Goal: Task Accomplishment & Management: Use online tool/utility

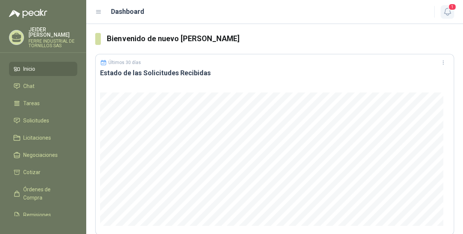
click at [445, 15] on icon "button" at bounding box center [447, 11] width 9 height 9
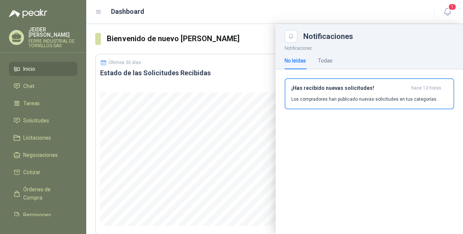
click at [38, 65] on li "Inicio" at bounding box center [42, 69] width 59 height 8
click at [450, 7] on span "1" at bounding box center [452, 6] width 8 height 7
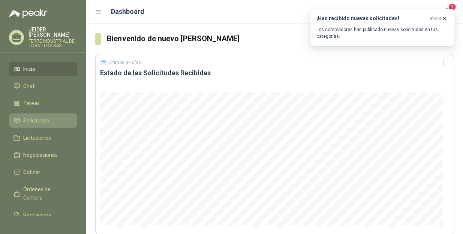
click at [44, 117] on span "Solicitudes" at bounding box center [36, 121] width 26 height 8
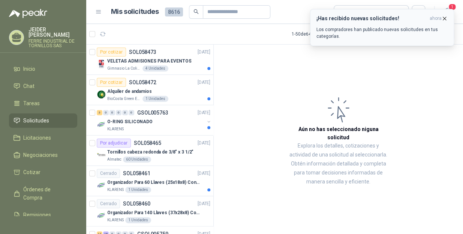
click at [444, 19] on icon "button" at bounding box center [444, 18] width 3 height 3
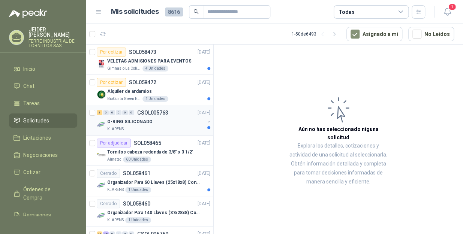
click at [174, 126] on div "KLARENS" at bounding box center [155, 129] width 97 height 6
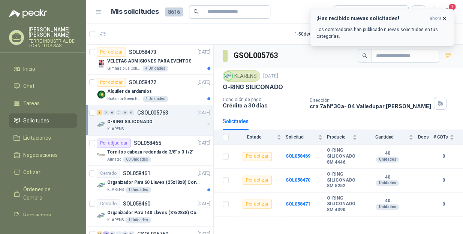
click at [446, 18] on icon "button" at bounding box center [444, 18] width 6 height 6
click at [100, 34] on icon "button" at bounding box center [103, 34] width 6 height 4
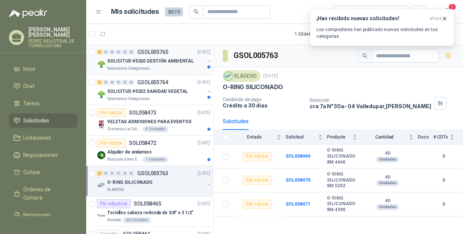
click at [177, 64] on p "SOLICITUD #5320 GESTIÓN AMBIENTAL" at bounding box center [150, 61] width 87 height 7
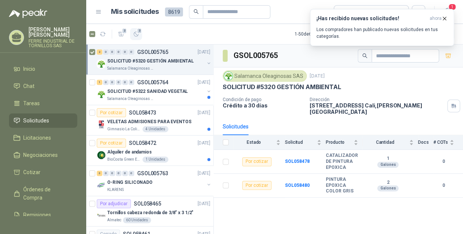
click at [139, 31] on span "2" at bounding box center [139, 31] width 5 height 6
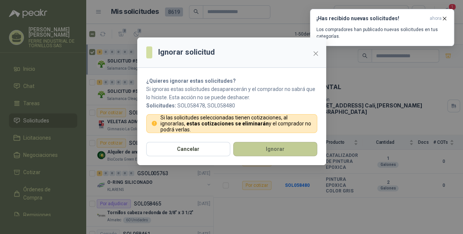
click at [266, 147] on button "Ignorar" at bounding box center [275, 149] width 84 height 14
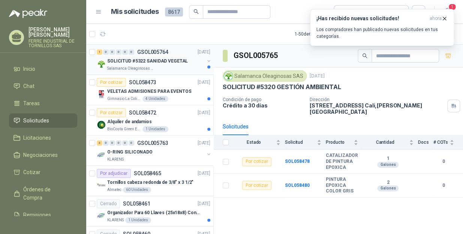
click at [165, 55] on p "GSOL005764" at bounding box center [152, 51] width 31 height 5
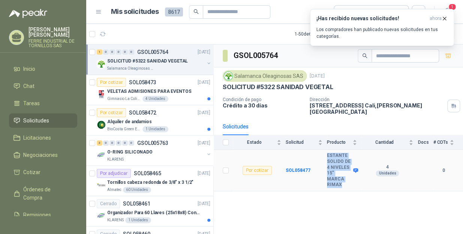
drag, startPoint x: 343, startPoint y: 174, endPoint x: 325, endPoint y: 150, distance: 29.8
click at [325, 150] on tr "Por cotizar SOL058477 ESTANTE SOLIDO DE 4 NIVELES 15" MARCA RIMAX 4 Unidades 0" at bounding box center [338, 171] width 249 height 42
copy tr "ESTANTE SOLIDO DE 4 NIVELES 15" MARCA RIMAX"
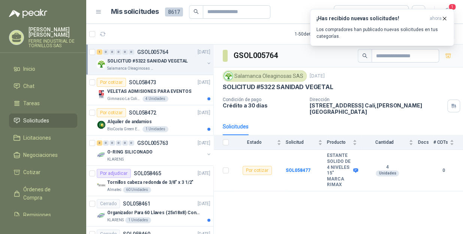
click at [284, 202] on div "GSOL005764 Salamanca Oleaginosas SAS 3 oct, 2025 SOLICITUD #5322 SANIDAD VEGETA…" at bounding box center [338, 141] width 249 height 192
click at [105, 34] on icon "button" at bounding box center [103, 34] width 6 height 6
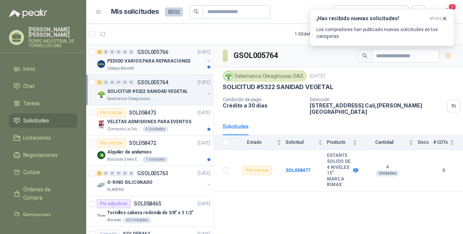
click at [160, 64] on p "PEDIDO VARIOS PARA REPARACIONES" at bounding box center [148, 61] width 83 height 7
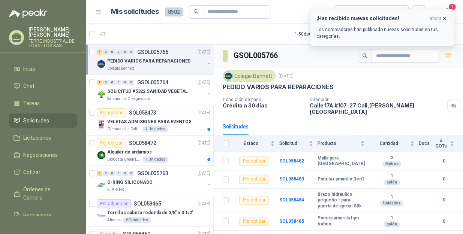
click at [447, 18] on icon "button" at bounding box center [444, 18] width 6 height 6
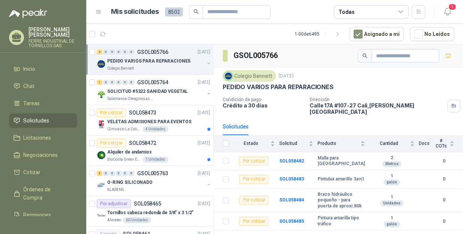
scroll to position [20, 0]
click at [137, 36] on icon "button" at bounding box center [136, 34] width 6 height 6
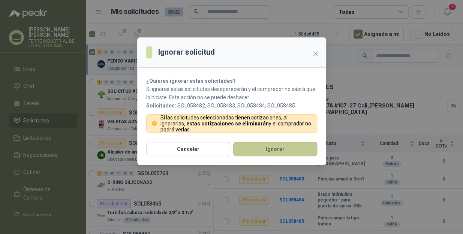
click at [265, 154] on button "Ignorar" at bounding box center [275, 149] width 84 height 14
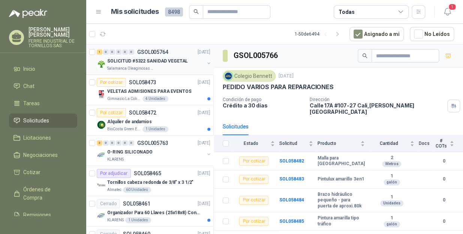
click at [172, 69] on div "Salamanca Oleaginosas SAS" at bounding box center [155, 69] width 97 height 6
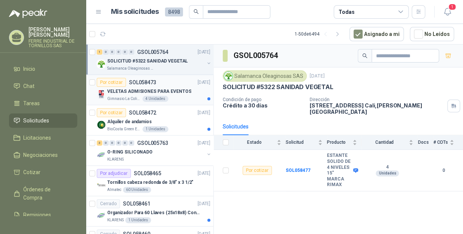
click at [174, 92] on p "VELETAS ADMISIONES PARA EVENTOS" at bounding box center [149, 91] width 84 height 7
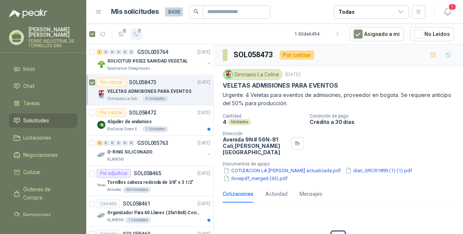
click at [136, 36] on icon "button" at bounding box center [136, 34] width 6 height 6
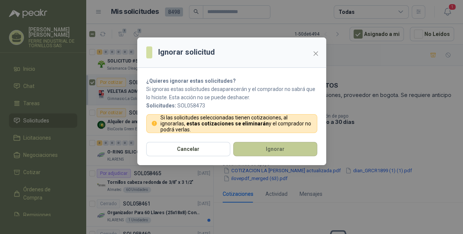
click at [252, 154] on button "Ignorar" at bounding box center [275, 149] width 84 height 14
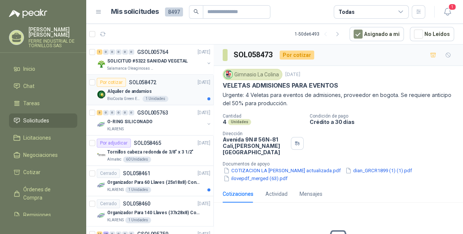
click at [131, 89] on p "Alquiler de andamios" at bounding box center [129, 91] width 45 height 7
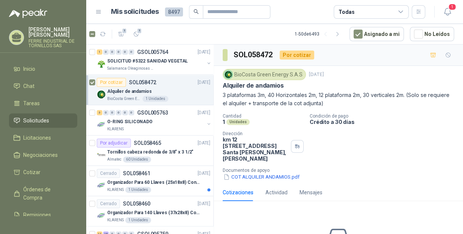
click at [144, 31] on article "1 1 1 - 50 de 6493 Asignado a mi No Leídos" at bounding box center [274, 34] width 377 height 20
click at [137, 34] on icon "button" at bounding box center [136, 34] width 6 height 6
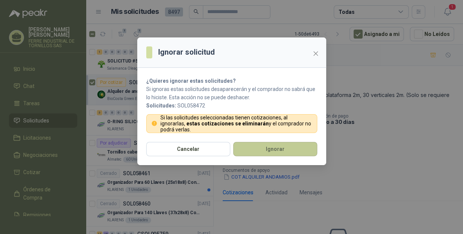
click at [285, 148] on button "Ignorar" at bounding box center [275, 149] width 84 height 14
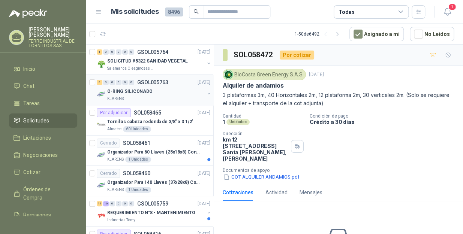
click at [136, 100] on div "KLARENS" at bounding box center [155, 99] width 97 height 6
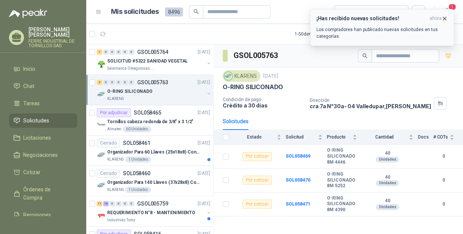
click at [445, 15] on icon "button" at bounding box center [444, 18] width 6 height 6
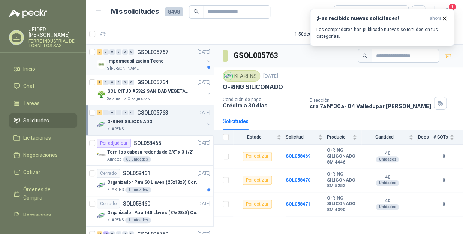
click at [163, 64] on div "Impermeabilización Techo" at bounding box center [155, 61] width 97 height 9
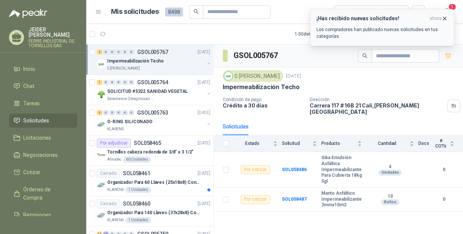
click at [446, 19] on icon "button" at bounding box center [444, 18] width 6 height 6
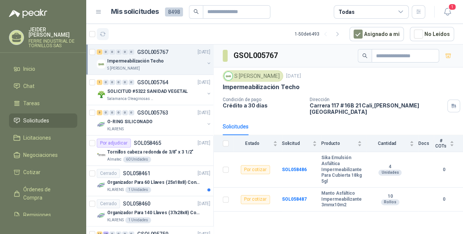
click at [99, 31] on button "button" at bounding box center [103, 34] width 12 height 12
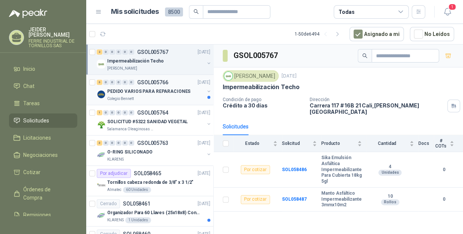
click at [156, 96] on div "Colegio Bennett" at bounding box center [155, 99] width 97 height 6
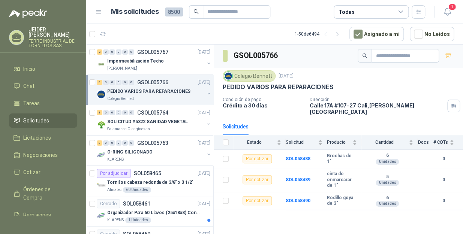
drag, startPoint x: 99, startPoint y: 34, endPoint x: 48, endPoint y: 12, distance: 55.6
click at [100, 34] on icon "button" at bounding box center [103, 34] width 6 height 6
click at [103, 31] on icon "button" at bounding box center [103, 34] width 6 height 6
click at [105, 34] on icon "button" at bounding box center [103, 34] width 6 height 4
click at [105, 34] on icon "button" at bounding box center [103, 34] width 6 height 6
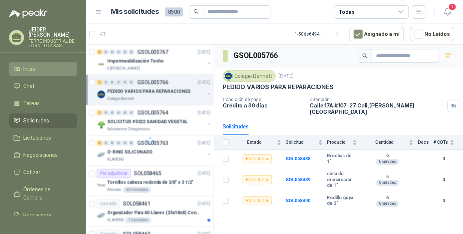
click at [24, 65] on span "Inicio" at bounding box center [29, 69] width 12 height 8
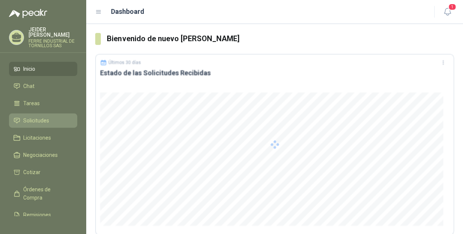
click at [26, 119] on span "Solicitudes" at bounding box center [36, 121] width 26 height 8
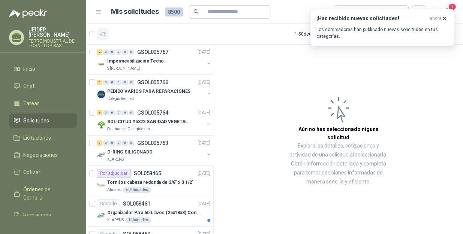
click at [101, 34] on icon "button" at bounding box center [103, 34] width 6 height 6
click at [38, 65] on li "Inicio" at bounding box center [42, 69] width 59 height 8
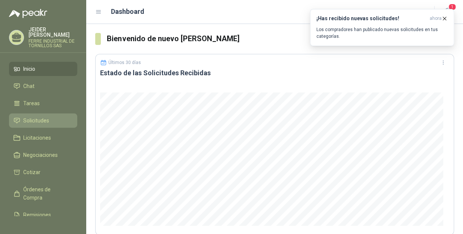
click at [30, 117] on span "Solicitudes" at bounding box center [36, 121] width 26 height 8
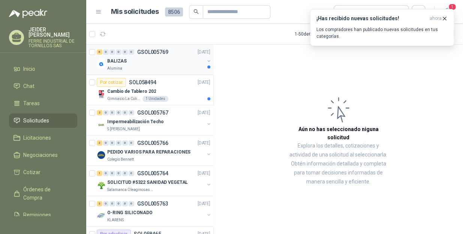
click at [139, 66] on div "Alumina" at bounding box center [155, 69] width 97 height 6
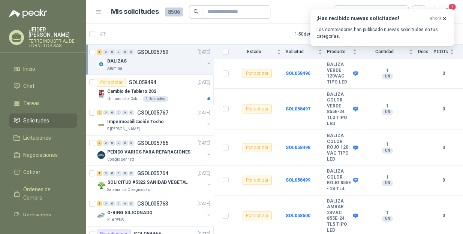
scroll to position [156, 0]
click at [140, 34] on button "6" at bounding box center [136, 34] width 12 height 12
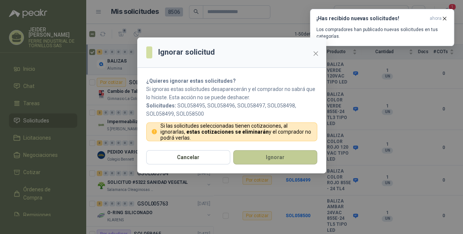
click at [276, 160] on button "Ignorar" at bounding box center [275, 157] width 84 height 14
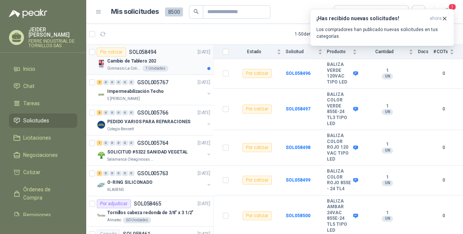
click at [168, 59] on div "Cambio de Tablero 202" at bounding box center [158, 61] width 103 height 9
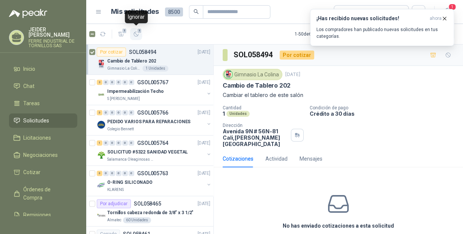
click at [138, 33] on span "1" at bounding box center [139, 31] width 5 height 6
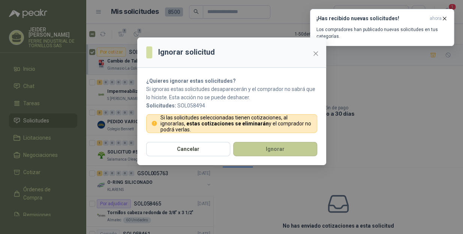
click at [273, 151] on button "Ignorar" at bounding box center [275, 149] width 84 height 14
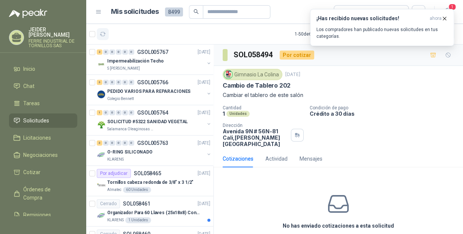
click at [104, 33] on icon "button" at bounding box center [103, 34] width 6 height 4
click at [104, 33] on icon "button" at bounding box center [103, 34] width 6 height 6
click at [443, 18] on icon "button" at bounding box center [444, 18] width 6 height 6
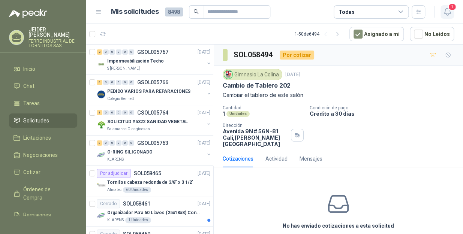
click at [448, 12] on icon "button" at bounding box center [447, 11] width 9 height 9
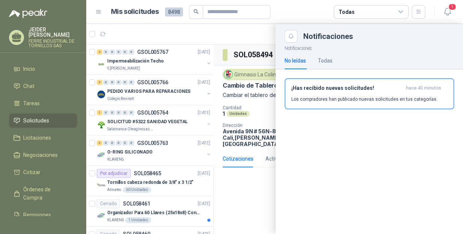
click at [181, 29] on div at bounding box center [274, 129] width 377 height 210
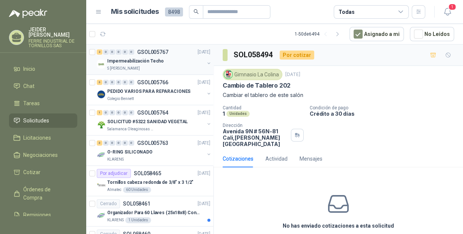
click at [169, 63] on div "Impermeabilización Techo" at bounding box center [155, 61] width 97 height 9
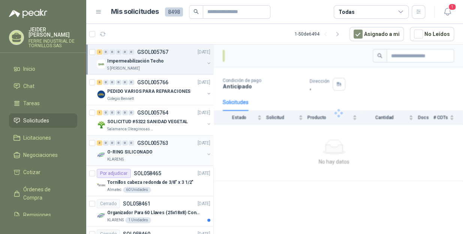
click at [159, 152] on div "O-RING SILICONADO" at bounding box center [155, 152] width 97 height 9
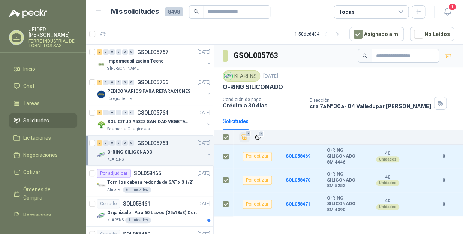
click at [244, 137] on icon "Añadir" at bounding box center [244, 137] width 7 height 7
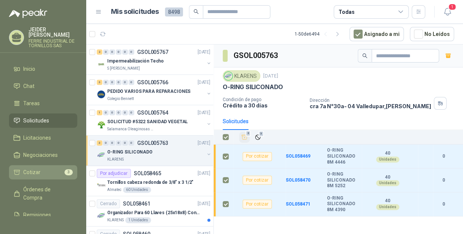
click at [35, 168] on span "Cotizar" at bounding box center [31, 172] width 17 height 8
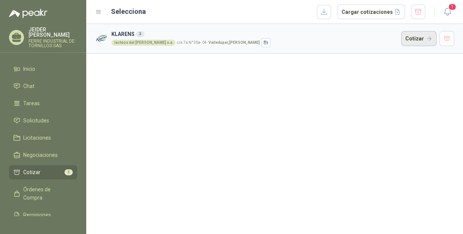
click at [410, 40] on button "Cotizar" at bounding box center [418, 38] width 35 height 15
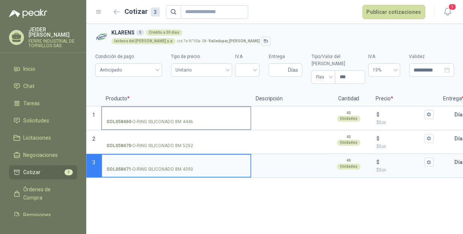
click at [156, 112] on input "SOL058469 - O-RING SILICONADO 8M 4446" at bounding box center [175, 115] width 139 height 6
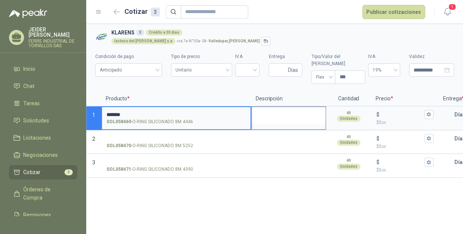
click at [276, 107] on textarea at bounding box center [288, 115] width 73 height 17
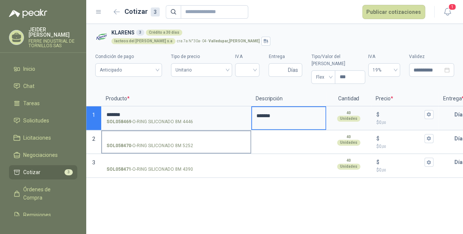
click at [157, 136] on input "SOL058470 - O-RING SILICONADO 8M 5252" at bounding box center [175, 139] width 139 height 6
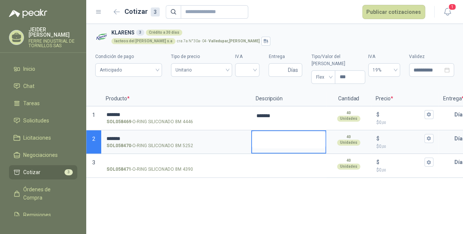
click at [274, 134] on textarea at bounding box center [288, 139] width 73 height 17
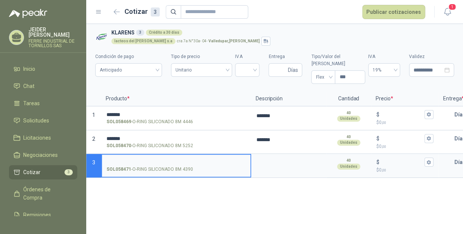
click at [135, 160] on input "SOL058471 - O-RING SILICONADO 8M 4390" at bounding box center [175, 163] width 139 height 6
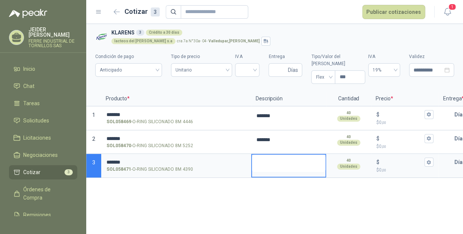
click at [275, 158] on textarea at bounding box center [288, 163] width 73 height 17
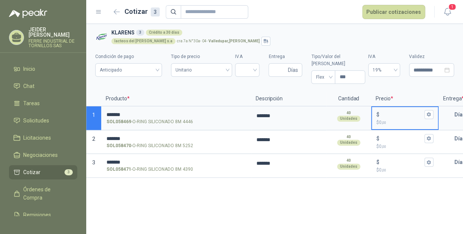
click at [390, 112] on input "$ $ 0 ,00" at bounding box center [402, 115] width 42 height 6
type input "******"
click at [431, 112] on icon "button" at bounding box center [428, 114] width 5 height 5
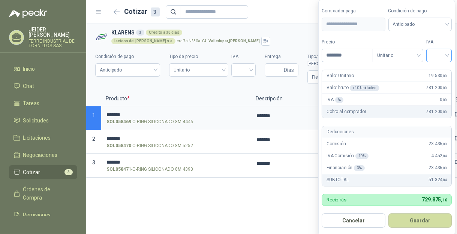
click at [443, 55] on input "search" at bounding box center [439, 54] width 16 height 11
click at [443, 68] on div "19%" at bounding box center [441, 71] width 14 height 8
click at [421, 223] on button "Guardar" at bounding box center [421, 221] width 64 height 14
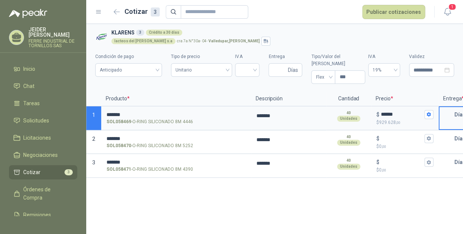
click at [447, 112] on input "text" at bounding box center [446, 114] width 15 height 15
type input "*"
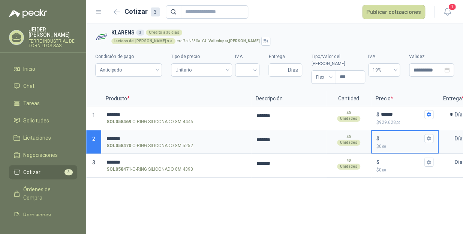
click at [393, 136] on input "$ $ 0 ,00" at bounding box center [402, 139] width 42 height 6
type input "*****"
click at [430, 136] on icon "button" at bounding box center [429, 138] width 4 height 4
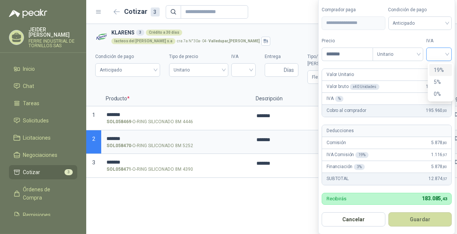
click at [450, 49] on div at bounding box center [438, 54] width 25 height 13
click at [443, 66] on div "19%" at bounding box center [441, 70] width 14 height 8
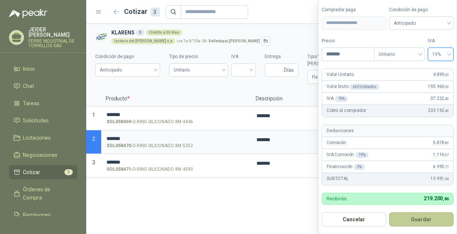
click at [422, 222] on button "Guardar" at bounding box center [421, 220] width 64 height 14
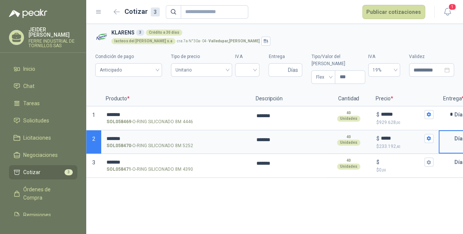
click at [444, 134] on input "text" at bounding box center [446, 138] width 15 height 15
type input "*"
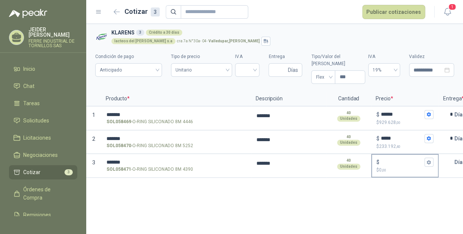
click at [389, 158] on div "$" at bounding box center [404, 162] width 57 height 9
click at [389, 160] on input "$ $ 0 ,00" at bounding box center [402, 163] width 42 height 6
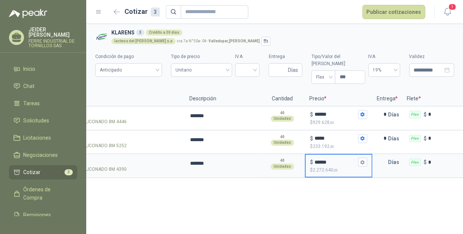
scroll to position [0, 89]
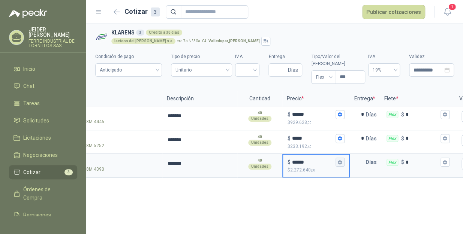
type input "******"
click at [340, 160] on icon "button" at bounding box center [340, 162] width 4 height 4
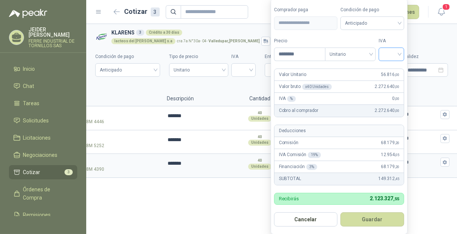
click at [387, 54] on input "search" at bounding box center [391, 53] width 16 height 11
click at [391, 69] on div "19%" at bounding box center [393, 70] width 14 height 8
click at [383, 221] on button "Guardar" at bounding box center [374, 220] width 64 height 14
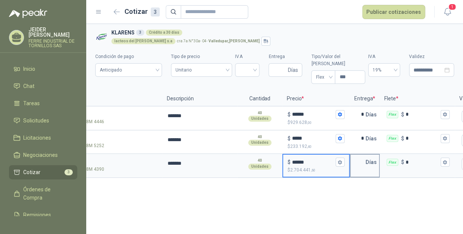
click at [355, 162] on input "text" at bounding box center [358, 162] width 15 height 15
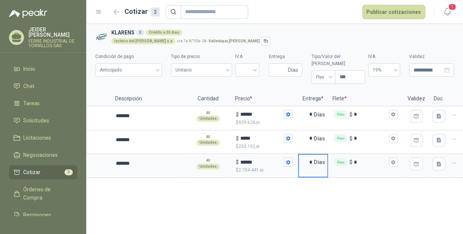
scroll to position [0, 147]
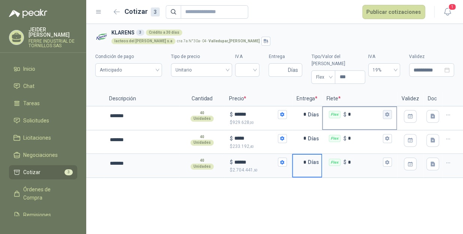
type input "*"
click at [387, 111] on button "Flex $ *" at bounding box center [387, 114] width 9 height 9
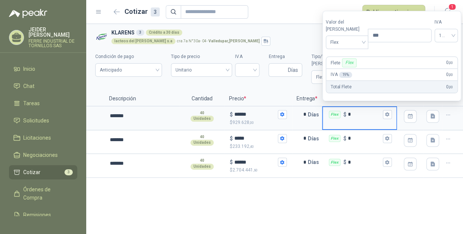
click at [361, 112] on input "*" at bounding box center [364, 115] width 33 height 6
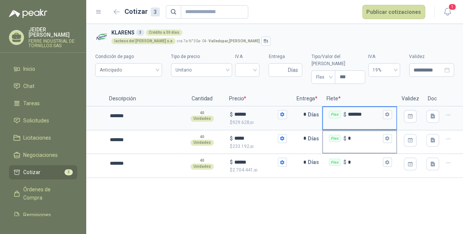
type input "*******"
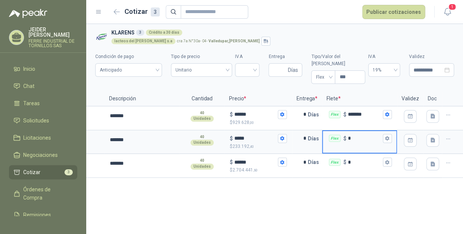
click at [356, 136] on input "*" at bounding box center [364, 139] width 33 height 6
type input "*******"
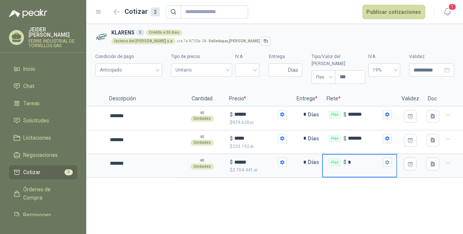
click at [361, 160] on input "*" at bounding box center [364, 163] width 33 height 6
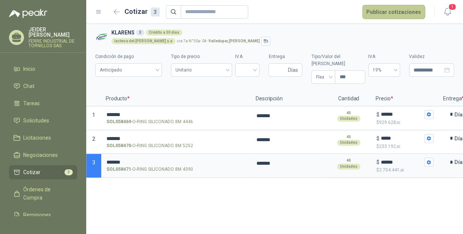
type input "*******"
click at [401, 11] on button "Publicar cotizaciones" at bounding box center [393, 12] width 63 height 14
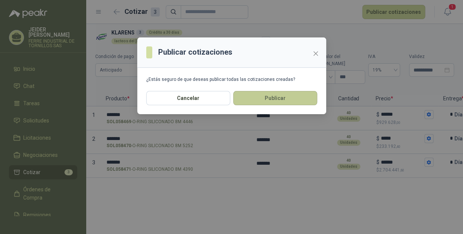
click at [298, 97] on button "Publicar" at bounding box center [275, 98] width 84 height 14
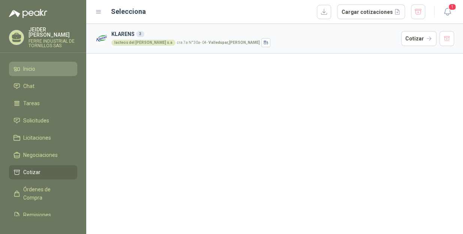
click at [36, 69] on link "Inicio" at bounding box center [43, 69] width 68 height 14
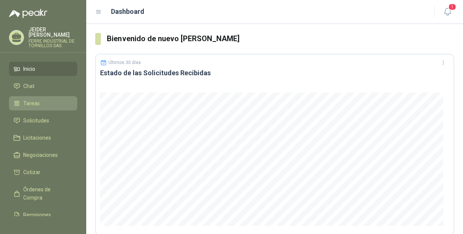
click at [46, 99] on li "Tareas" at bounding box center [42, 103] width 59 height 8
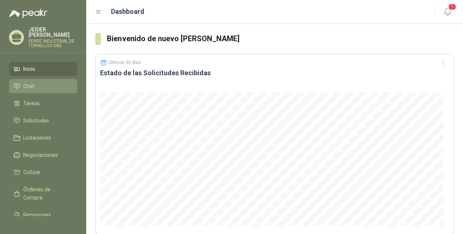
click at [37, 82] on li "Chat" at bounding box center [42, 86] width 59 height 8
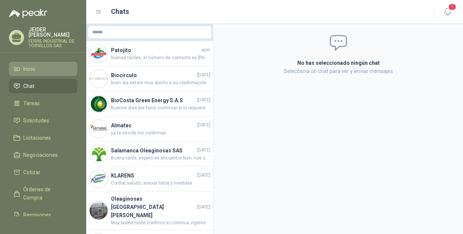
click at [46, 62] on link "Inicio" at bounding box center [43, 69] width 68 height 14
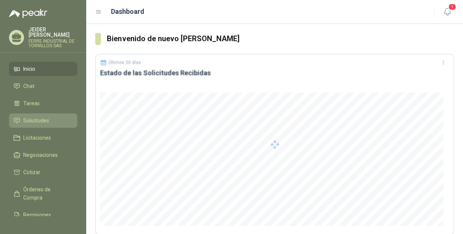
click at [43, 117] on span "Solicitudes" at bounding box center [36, 121] width 26 height 8
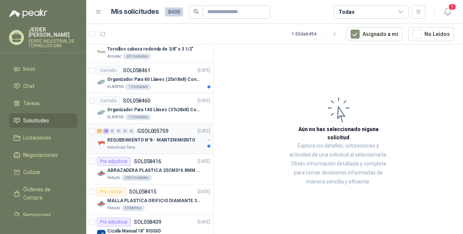
scroll to position [136, 0]
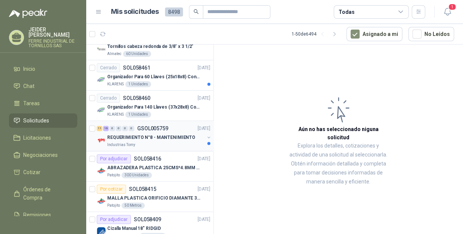
click at [150, 139] on p "REQUERIMIENTO N°8 - MANTENIMIENTO" at bounding box center [151, 137] width 88 height 7
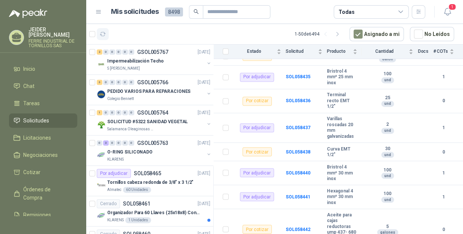
click at [105, 34] on icon "button" at bounding box center [103, 34] width 6 height 6
